Goal: Task Accomplishment & Management: Use online tool/utility

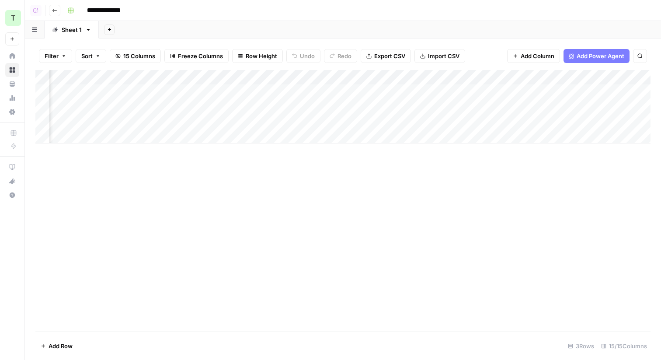
scroll to position [0, 674]
click at [54, 10] on icon "button" at bounding box center [54, 10] width 4 height 3
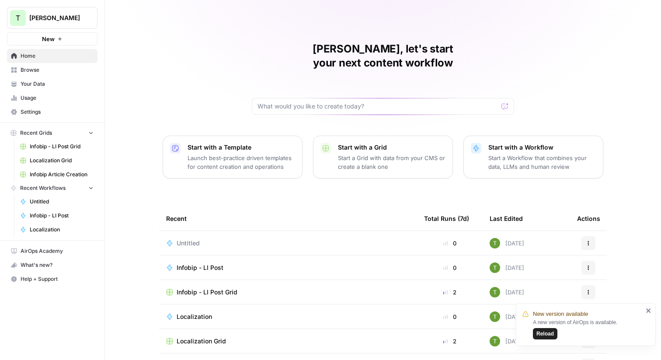
click at [27, 52] on link "Home" at bounding box center [52, 56] width 91 height 14
click at [32, 70] on span "Browse" at bounding box center [57, 70] width 73 height 8
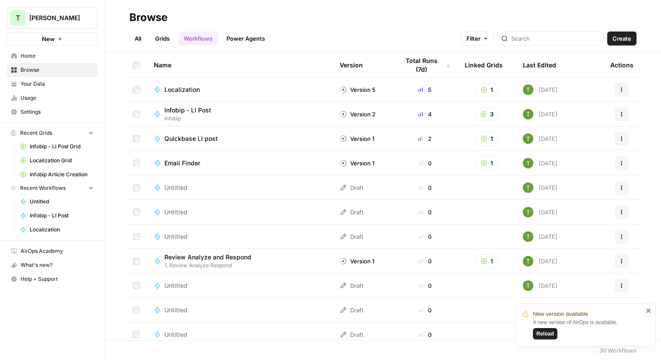
click at [160, 38] on link "Grids" at bounding box center [162, 38] width 25 height 14
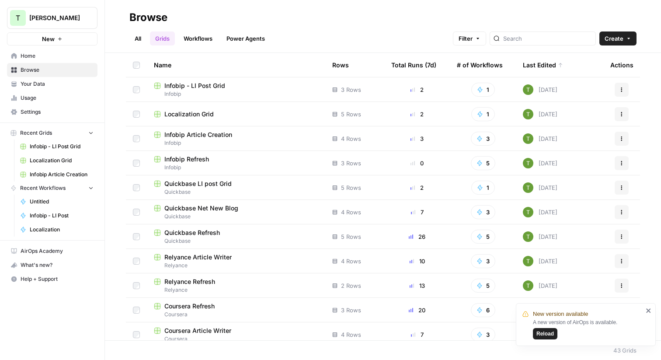
scroll to position [4, 0]
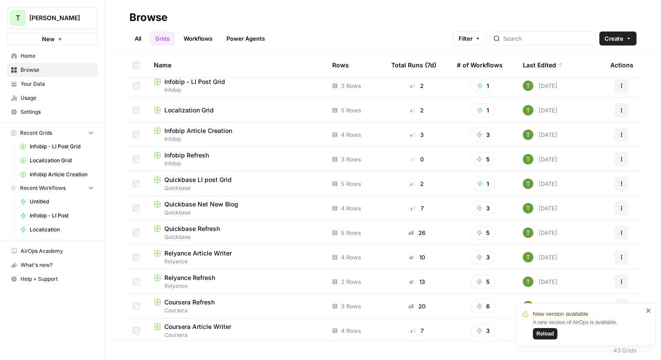
click at [137, 36] on link "All" at bounding box center [137, 38] width 17 height 14
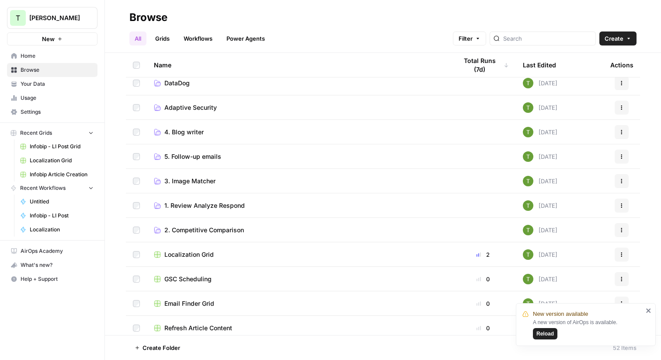
scroll to position [226, 0]
click at [234, 10] on h2 "Browse" at bounding box center [382, 17] width 507 height 14
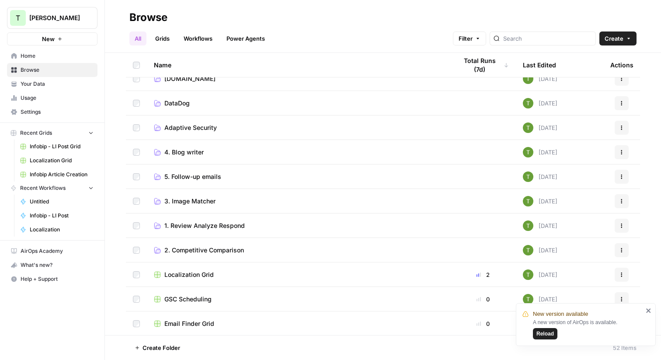
scroll to position [0, 0]
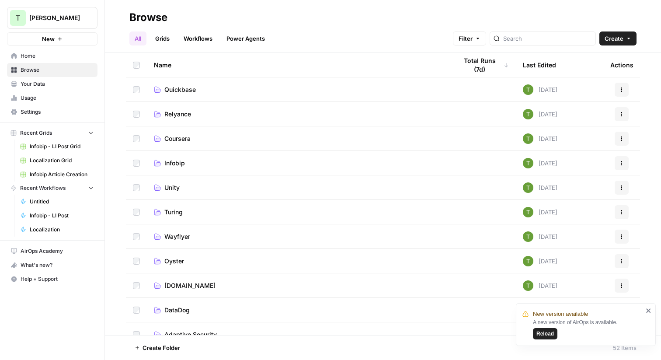
click at [171, 84] on td "Quickbase" at bounding box center [299, 89] width 304 height 24
click at [178, 88] on span "Quickbase" at bounding box center [179, 89] width 31 height 9
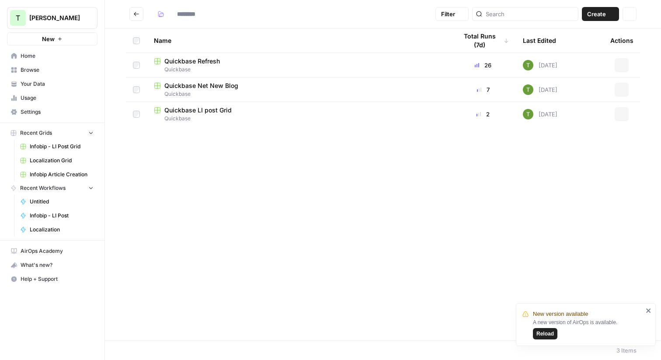
type input "*********"
click at [184, 58] on span "Quickbase Refresh" at bounding box center [192, 61] width 56 height 9
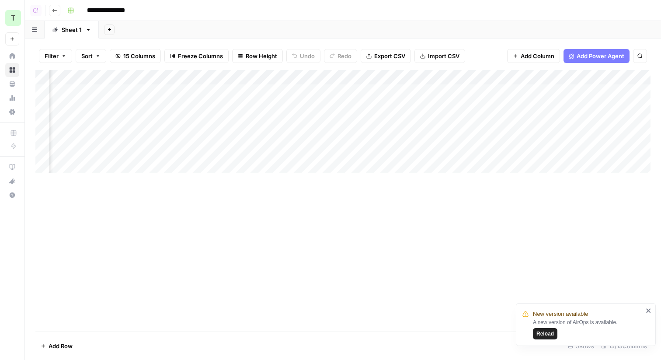
scroll to position [0, 258]
click at [529, 92] on div "Add Column" at bounding box center [343, 121] width 616 height 103
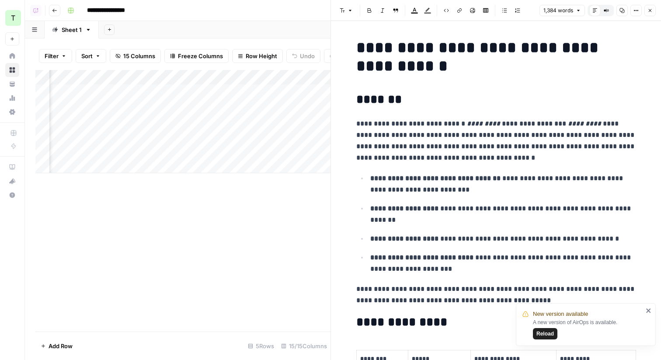
click at [651, 8] on icon "button" at bounding box center [650, 10] width 5 height 5
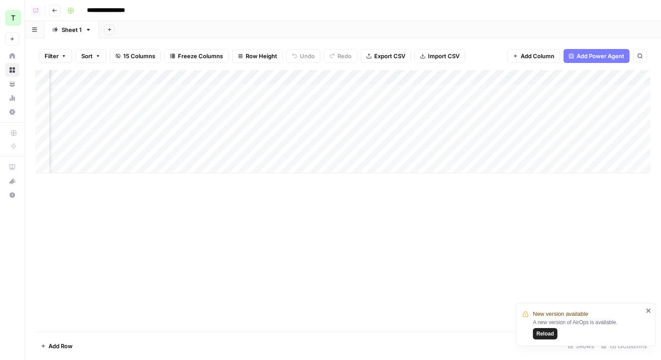
scroll to position [0, 21]
click at [157, 33] on div "Add Sheet" at bounding box center [380, 29] width 563 height 17
click at [53, 7] on button "Go back" at bounding box center [54, 10] width 11 height 11
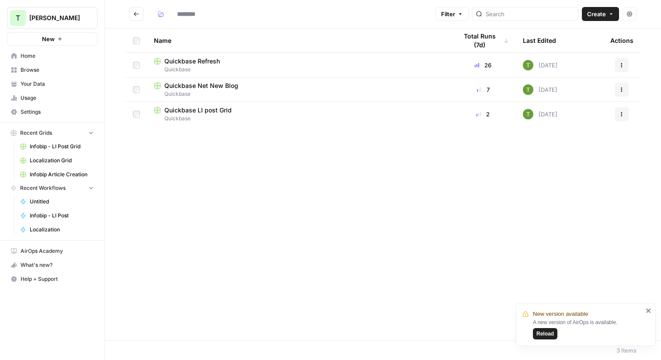
type input "*********"
click at [135, 12] on icon "Go back" at bounding box center [136, 14] width 6 height 6
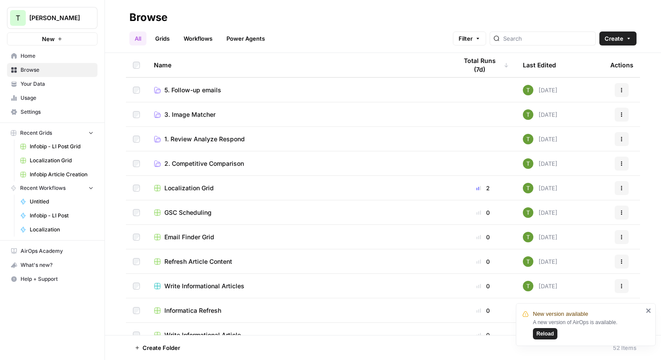
scroll to position [298, 0]
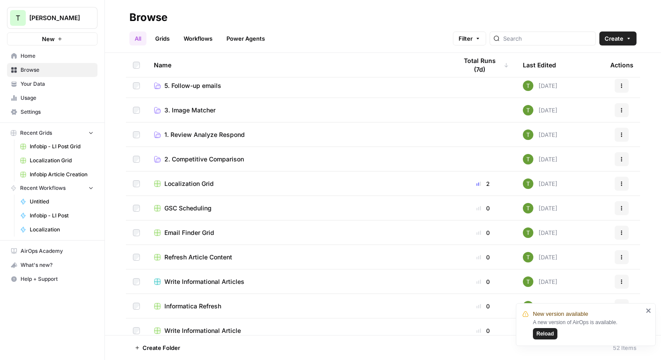
click at [184, 205] on span "GSC Scheduling" at bounding box center [187, 208] width 47 height 9
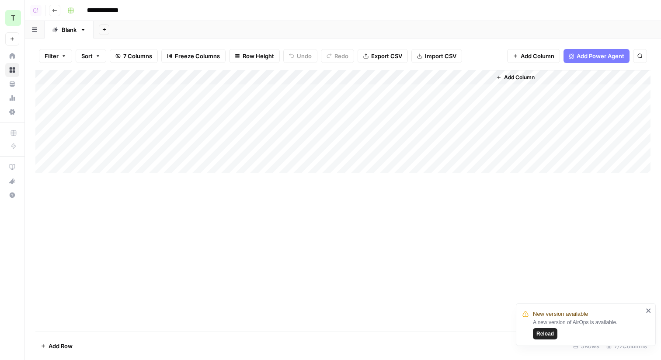
click at [472, 78] on div "Add Column" at bounding box center [343, 121] width 616 height 103
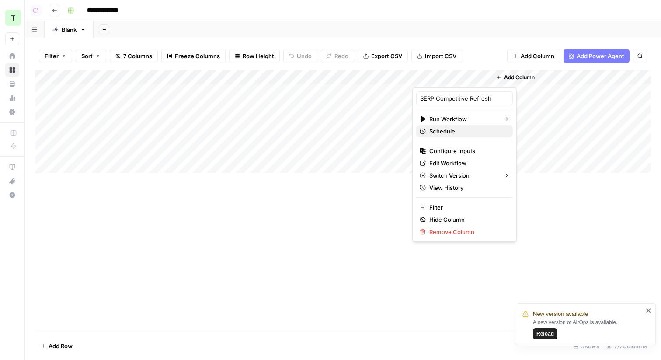
click at [451, 129] on span "Schedule" at bounding box center [468, 131] width 77 height 9
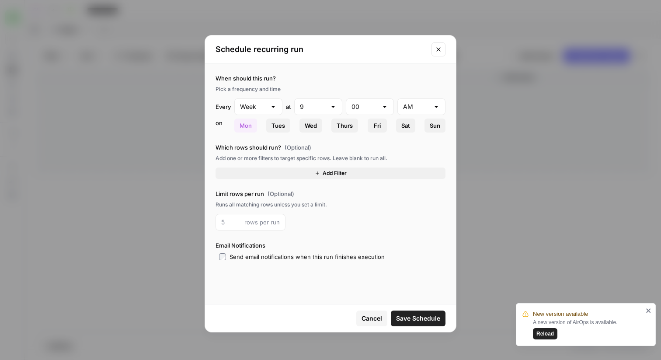
click at [322, 171] on button "Add Filter" at bounding box center [331, 173] width 230 height 11
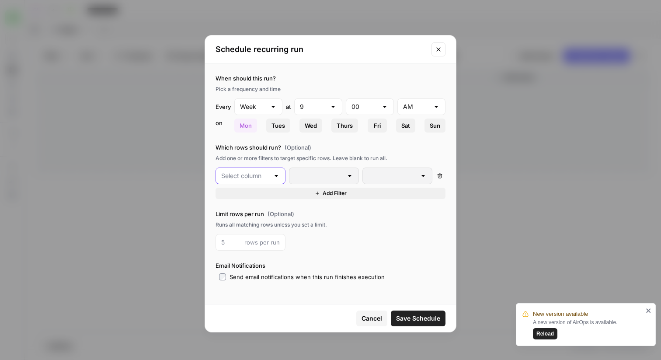
click at [251, 179] on input "text" at bounding box center [245, 175] width 48 height 9
click at [350, 176] on div at bounding box center [349, 175] width 7 height 9
click at [245, 179] on input "text" at bounding box center [245, 175] width 48 height 9
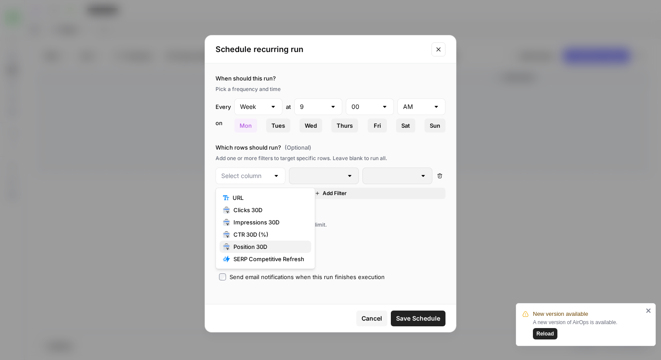
click at [264, 248] on span "Position 30D" at bounding box center [269, 246] width 71 height 9
type input "Position 30D"
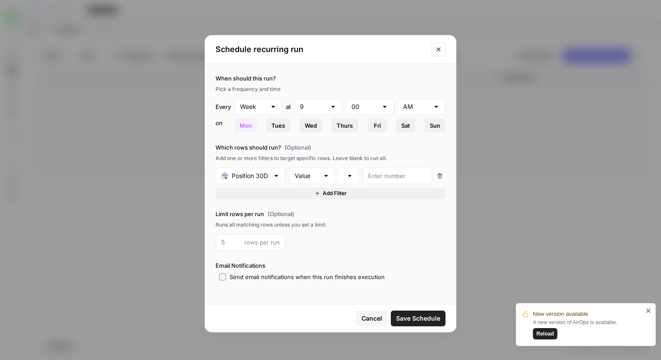
click at [374, 315] on span "Cancel" at bounding box center [372, 318] width 21 height 9
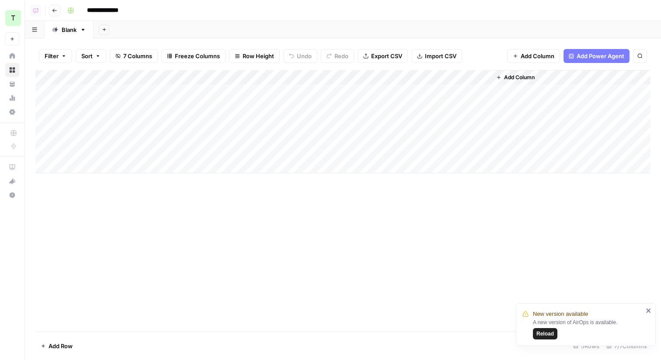
click at [270, 31] on div "Add Sheet" at bounding box center [378, 29] width 568 height 17
click at [54, 10] on icon "button" at bounding box center [54, 10] width 4 height 3
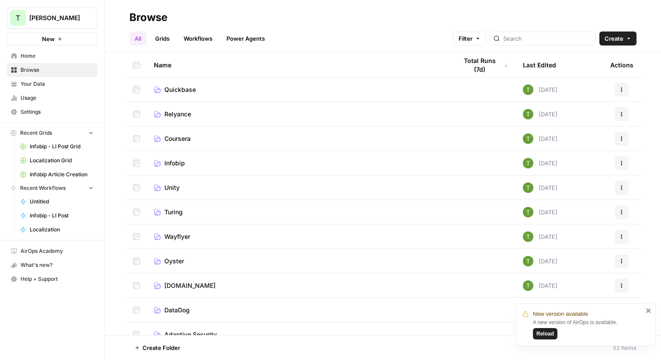
click at [545, 335] on span "Reload" at bounding box center [545, 334] width 17 height 8
click at [194, 36] on link "Workflows" at bounding box center [197, 38] width 39 height 14
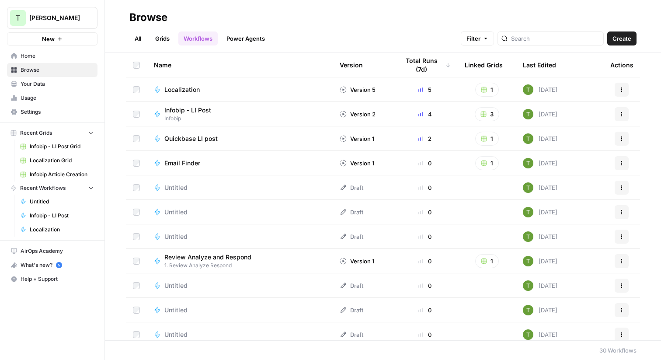
click at [165, 184] on span "Untitled" at bounding box center [175, 187] width 23 height 9
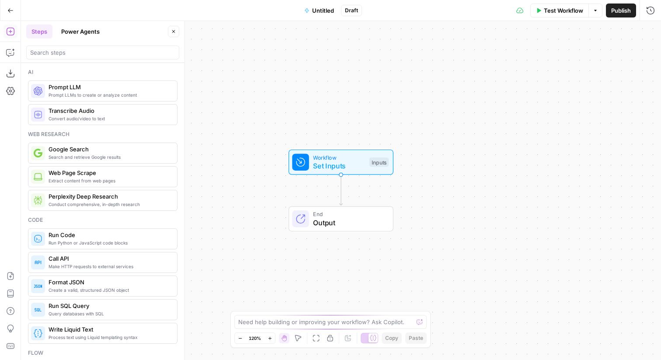
click at [74, 35] on button "Power Agents" at bounding box center [80, 31] width 49 height 14
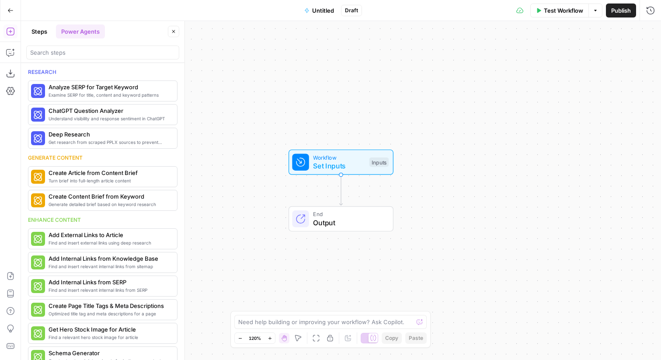
click at [221, 92] on div "Workflow Set Inputs Inputs End Output" at bounding box center [341, 190] width 640 height 339
click at [34, 28] on button "Steps" at bounding box center [39, 31] width 26 height 14
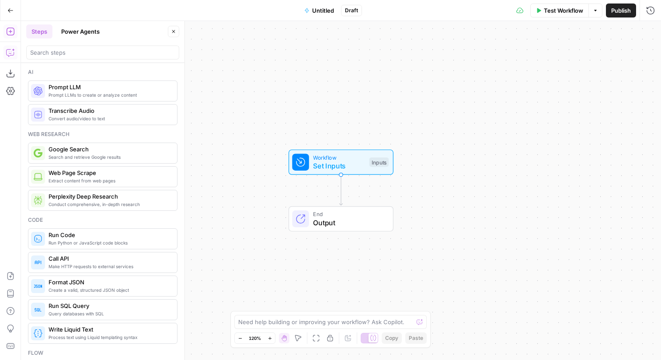
click at [9, 52] on icon "button" at bounding box center [10, 52] width 9 height 9
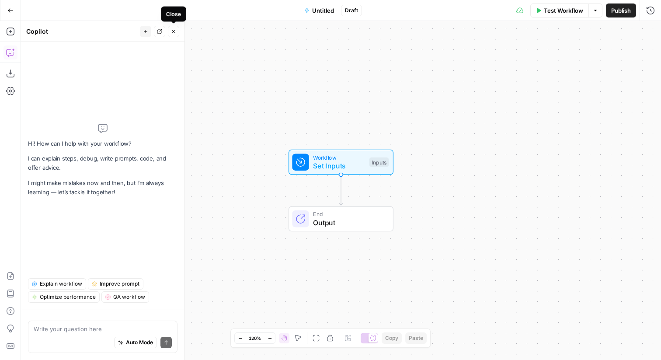
click at [172, 31] on icon "button" at bounding box center [173, 31] width 5 height 5
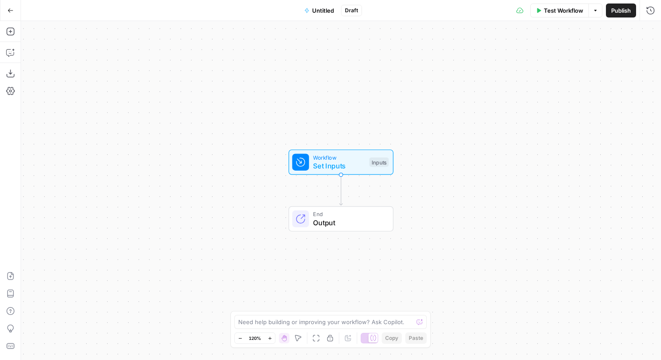
click at [36, 9] on div "Go Back Untitled Draft Test Workflow Options Publish Run History" at bounding box center [330, 10] width 661 height 21
click at [6, 9] on button "Go Back" at bounding box center [11, 11] width 16 height 16
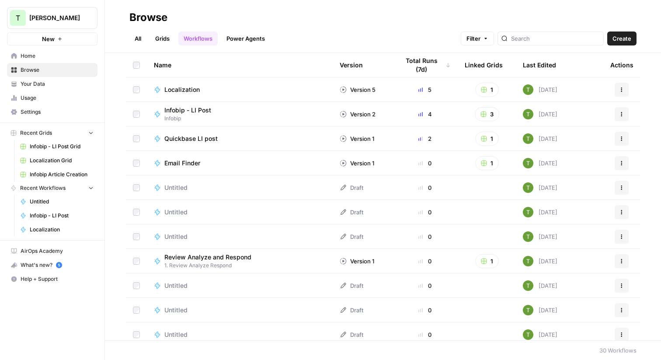
click at [134, 38] on link "All" at bounding box center [137, 38] width 17 height 14
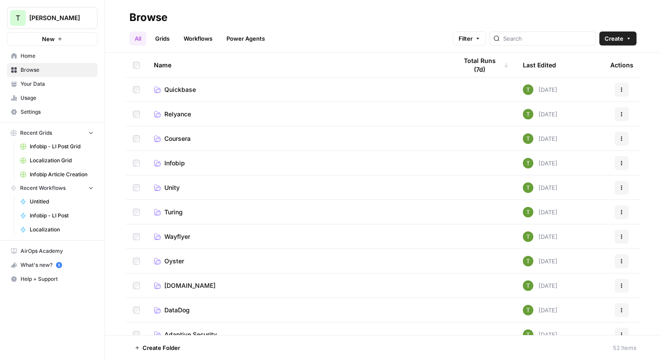
click at [329, 31] on div "All Grids Workflows Power Agents Filter Create" at bounding box center [382, 34] width 507 height 21
click at [26, 101] on span "Usage" at bounding box center [57, 98] width 73 height 8
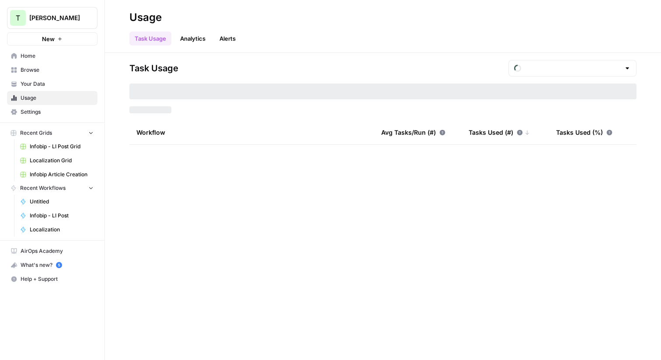
type input "August Tasks"
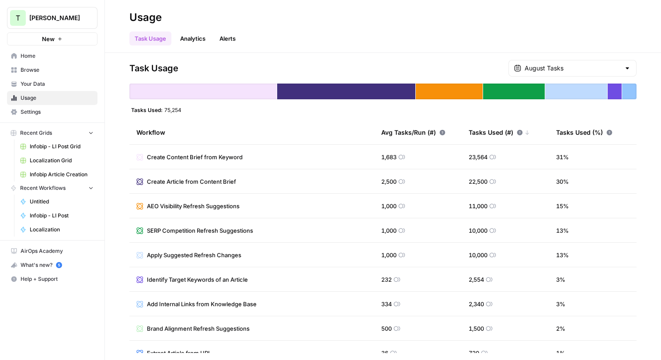
click at [112, 46] on header "Usage Task Usage Analytics Alerts" at bounding box center [383, 26] width 556 height 53
click at [26, 112] on span "Settings" at bounding box center [57, 112] width 73 height 8
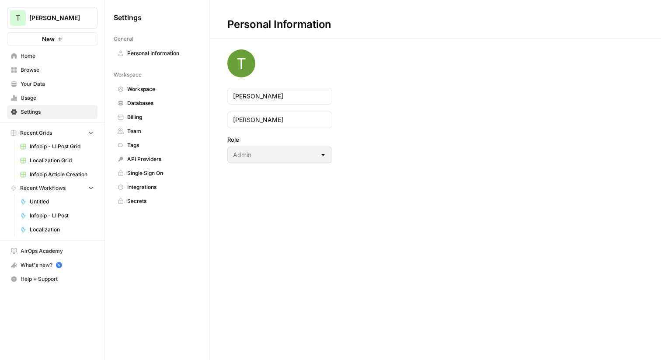
click at [142, 91] on span "Workspace" at bounding box center [162, 89] width 70 height 8
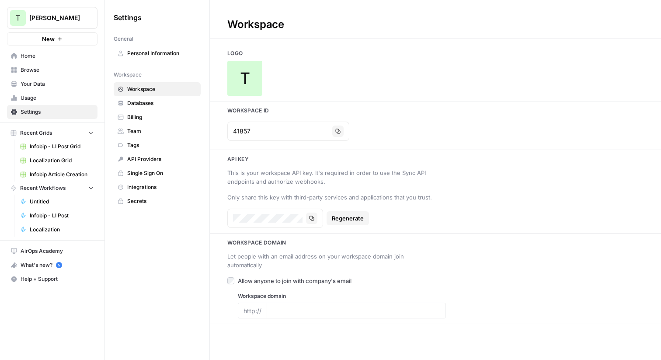
click at [27, 70] on span "Browse" at bounding box center [57, 70] width 73 height 8
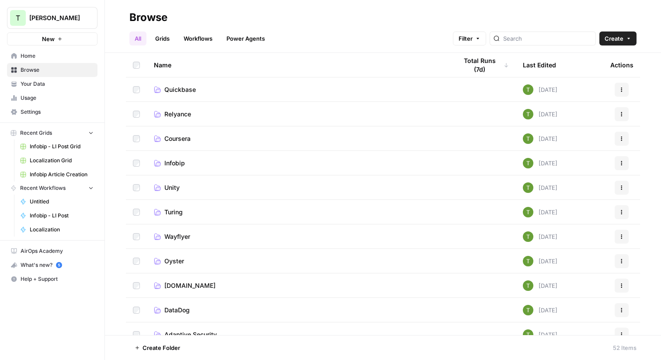
click at [163, 38] on link "Grids" at bounding box center [162, 38] width 25 height 14
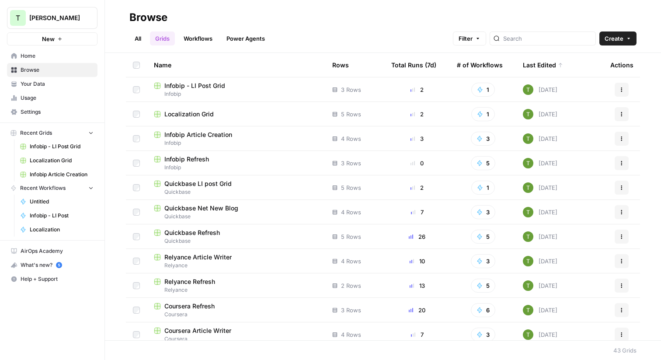
click at [204, 40] on link "Workflows" at bounding box center [197, 38] width 39 height 14
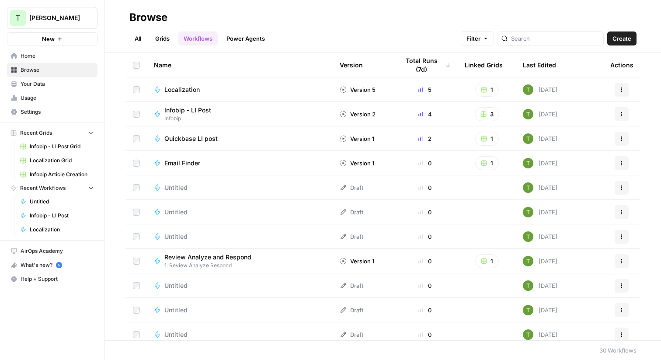
click at [177, 189] on span "Untitled" at bounding box center [175, 187] width 23 height 9
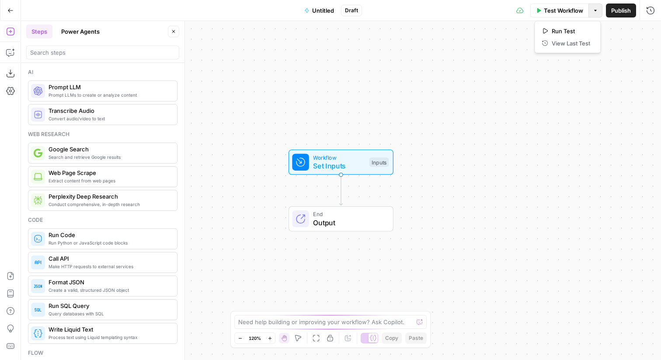
click at [594, 12] on icon "button" at bounding box center [595, 10] width 5 height 5
click at [212, 14] on div "Go Back Untitled Draft Test Workflow Options Publish Run History" at bounding box center [330, 10] width 661 height 21
click at [292, 59] on div "Workflow Set Inputs Inputs Test Step End Output" at bounding box center [341, 190] width 640 height 339
click at [187, 17] on div "Go Back Untitled Draft Test Workflow Options Publish Run History" at bounding box center [330, 10] width 661 height 21
click at [309, 68] on div "Workflow Set Inputs Inputs End Output" at bounding box center [341, 190] width 640 height 339
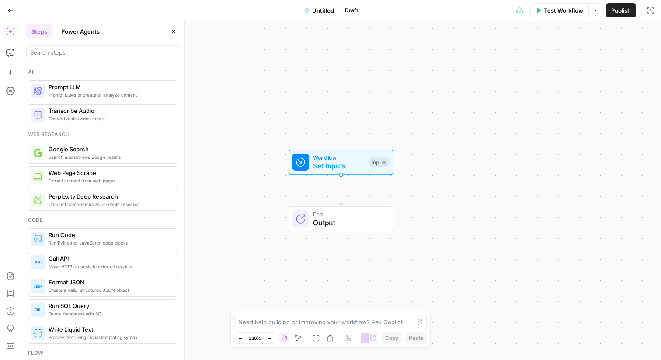
click at [198, 14] on div "Go Back Untitled Draft Test Workflow Options Publish Run History" at bounding box center [330, 10] width 661 height 21
click at [174, 31] on icon "button" at bounding box center [173, 31] width 5 height 5
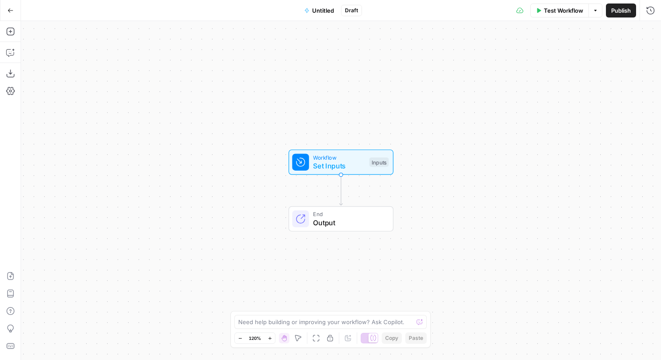
click at [10, 13] on icon "button" at bounding box center [10, 10] width 6 height 6
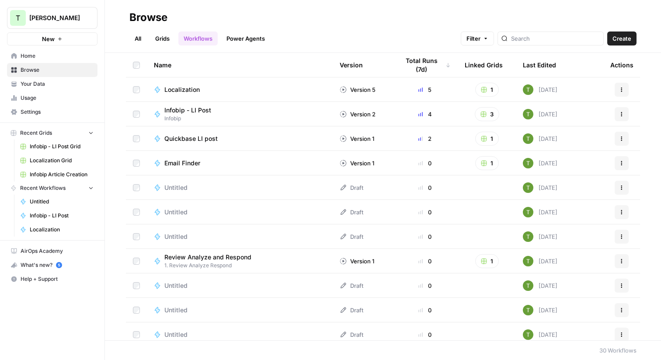
click at [173, 185] on span "Untitled" at bounding box center [175, 187] width 23 height 9
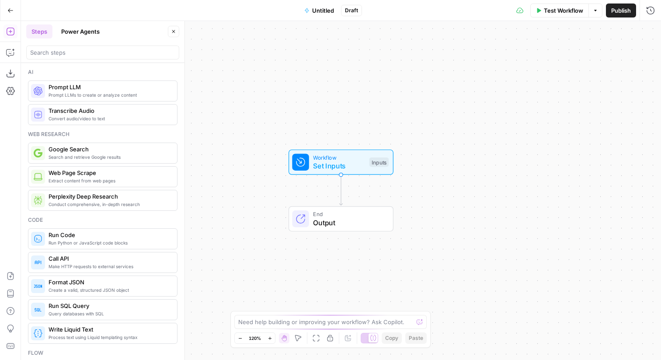
click at [109, 98] on span "Prompt LLMs to create or analyze content" at bounding box center [110, 94] width 122 height 7
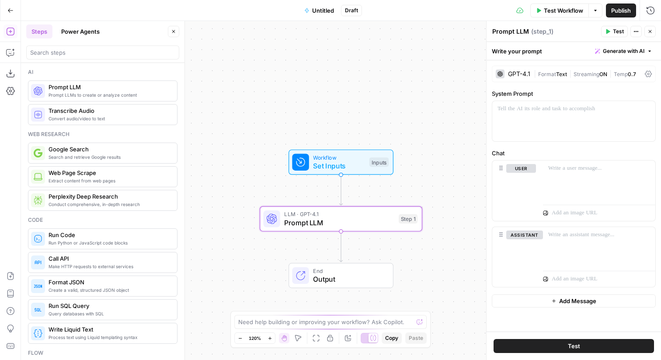
click at [521, 73] on div "GPT-4.1" at bounding box center [519, 74] width 22 height 6
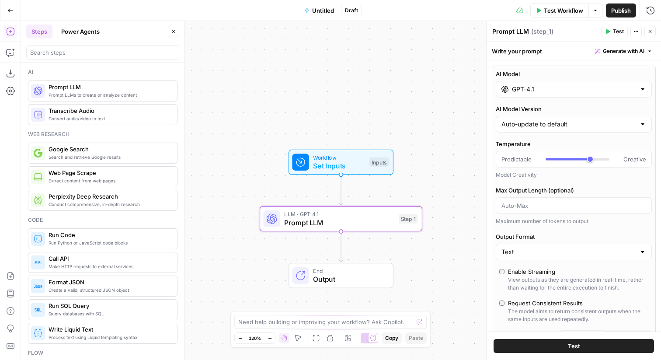
click at [563, 94] on div "GPT-4.1" at bounding box center [574, 89] width 156 height 17
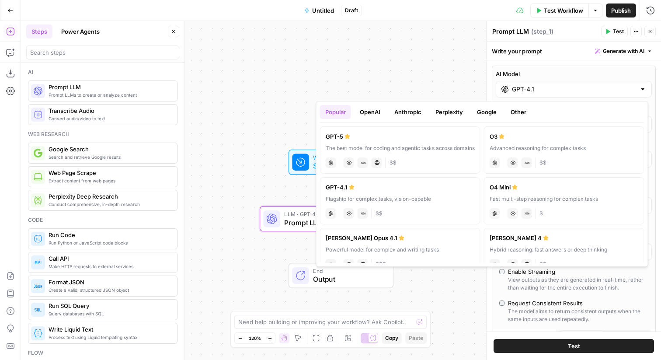
click at [425, 150] on div "The best model for coding and agentic tasks across domains" at bounding box center [400, 148] width 149 height 8
type input "GPT-5"
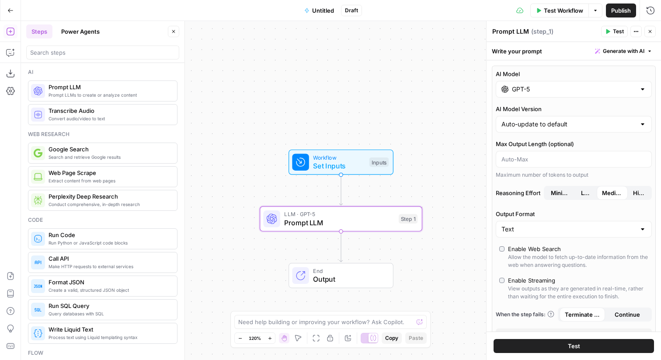
click at [650, 33] on icon "button" at bounding box center [650, 31] width 5 height 5
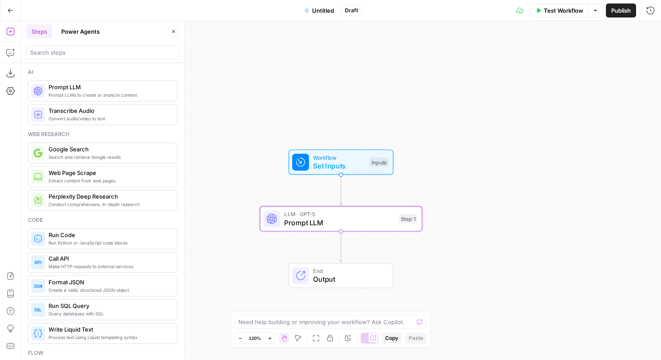
click at [308, 221] on span "Prompt LLM" at bounding box center [339, 222] width 110 height 10
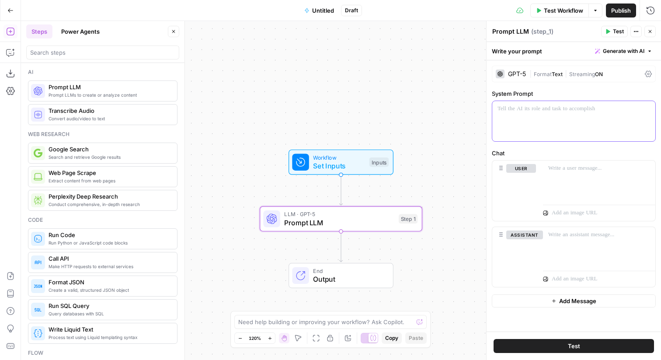
click at [540, 128] on div at bounding box center [574, 121] width 163 height 40
click at [650, 31] on icon "button" at bounding box center [650, 31] width 5 height 5
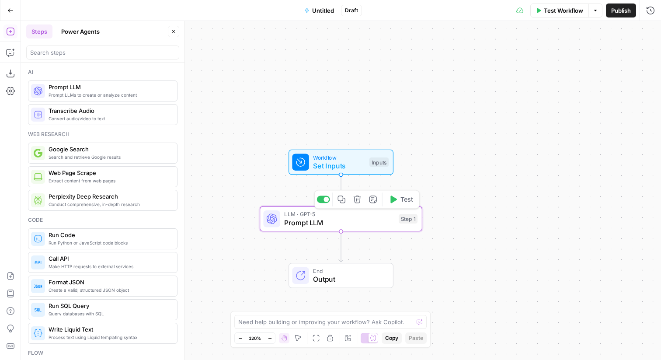
click at [360, 228] on div "LLM · GPT-5 Prompt LLM Step 1 Copy step Delete step Add Note Test" at bounding box center [341, 218] width 163 height 25
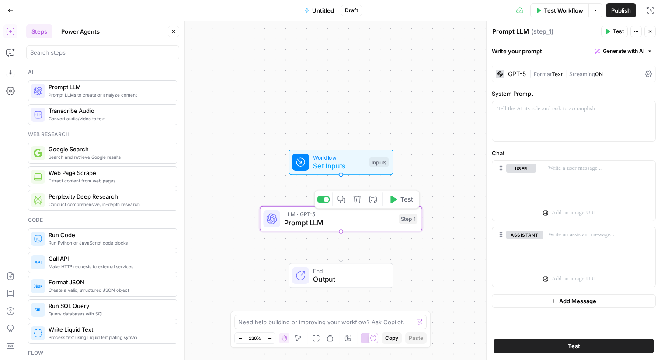
click at [357, 198] on icon "button" at bounding box center [356, 199] width 7 height 7
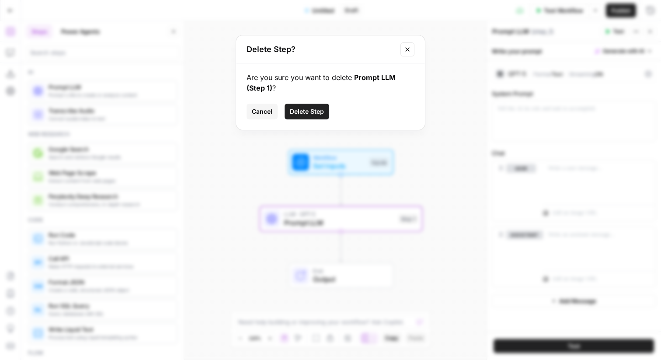
click at [309, 112] on span "Delete Step" at bounding box center [307, 111] width 34 height 9
